Goal: Navigation & Orientation: Find specific page/section

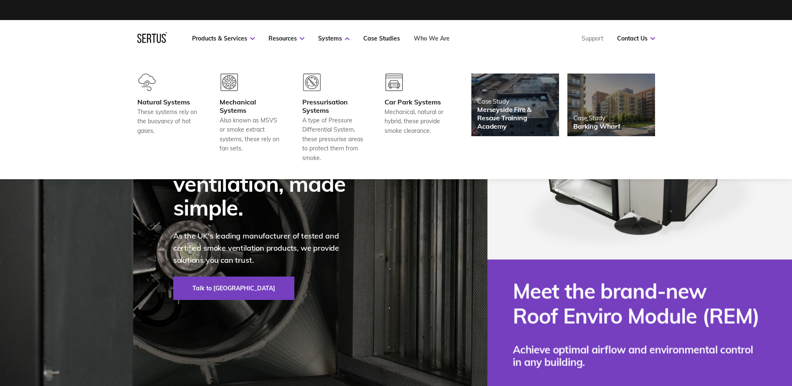
click at [440, 38] on link "Who We Are" at bounding box center [432, 39] width 36 height 8
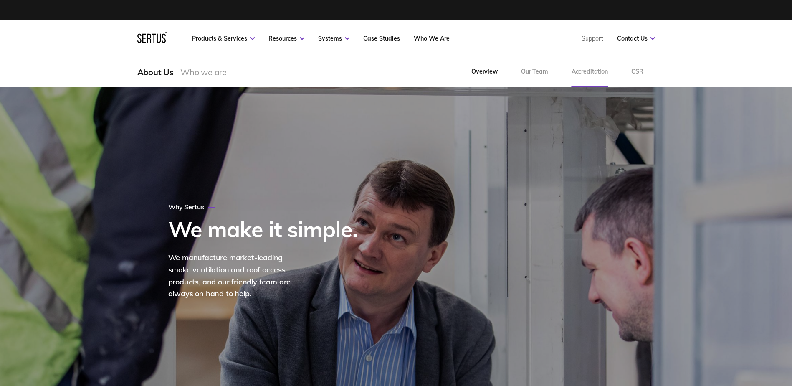
click at [585, 72] on link "Accreditation" at bounding box center [590, 72] width 60 height 30
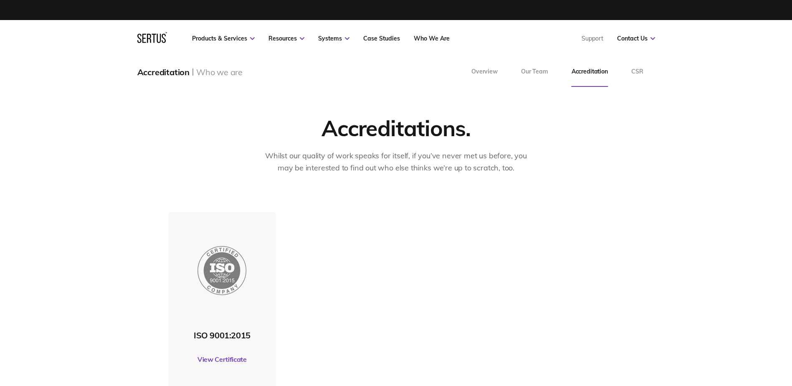
scroll to position [125, 0]
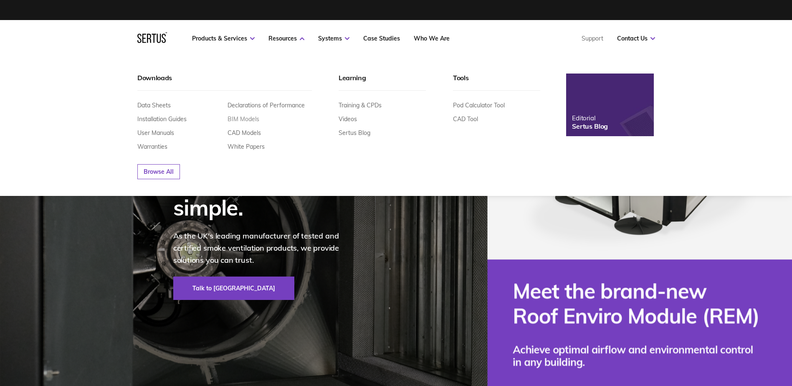
click at [241, 119] on link "BIM Models" at bounding box center [244, 119] width 32 height 8
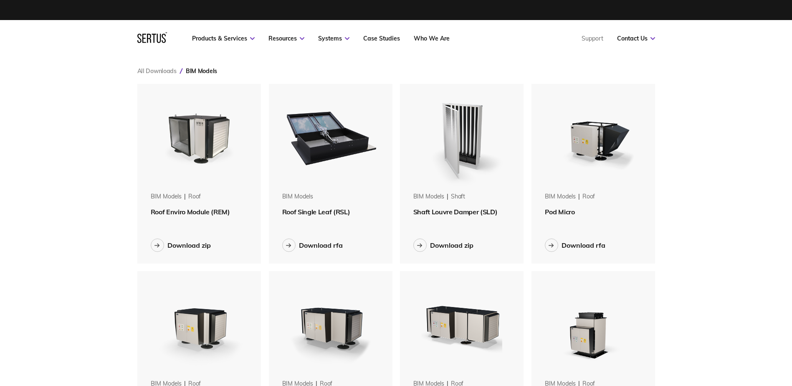
scroll to position [759, 531]
